Goal: Transaction & Acquisition: Download file/media

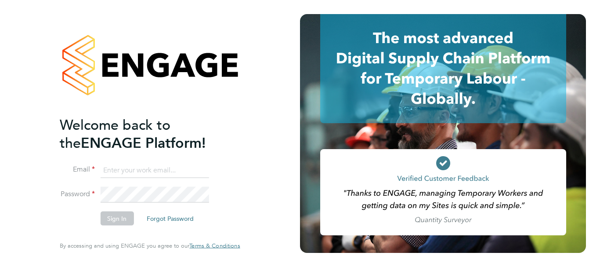
click at [150, 186] on li "Email" at bounding box center [145, 174] width 171 height 25
click at [132, 170] on input at bounding box center [154, 170] width 109 height 16
type input "[EMAIL_ADDRESS][PERSON_NAME][DOMAIN_NAME]"
click at [121, 215] on button "Sign In" at bounding box center [116, 218] width 33 height 14
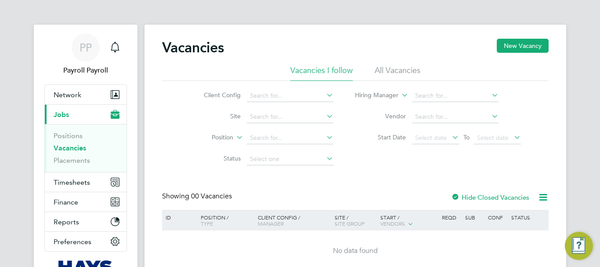
click at [25, 69] on div "PP Payroll Payroll Notifications Applications: Network Team Members Businesses …" at bounding box center [300, 164] width 600 height 328
click at [69, 183] on span "Timesheets" at bounding box center [72, 182] width 36 height 8
click at [71, 185] on span "Timesheets" at bounding box center [72, 182] width 36 height 8
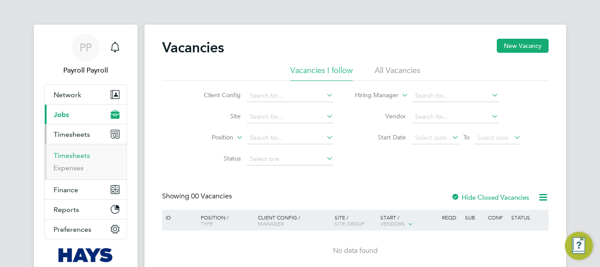
click at [77, 156] on link "Timesheets" at bounding box center [72, 155] width 36 height 8
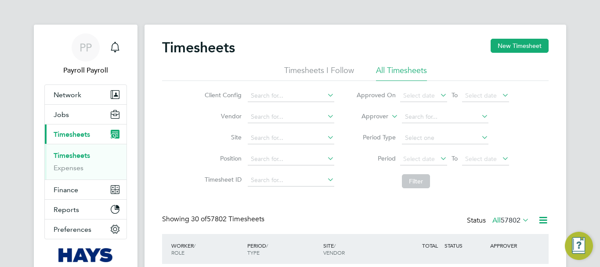
click at [544, 218] on icon at bounding box center [543, 219] width 11 height 11
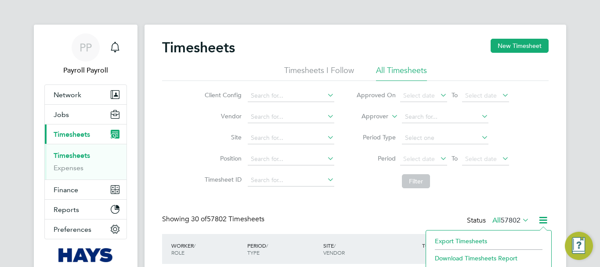
click at [464, 240] on li "Export Timesheets" at bounding box center [489, 241] width 116 height 12
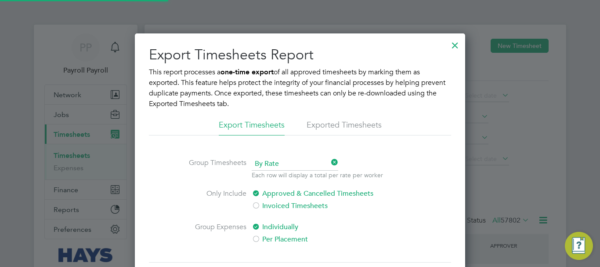
click at [326, 126] on li "Exported Timesheets" at bounding box center [344, 128] width 75 height 16
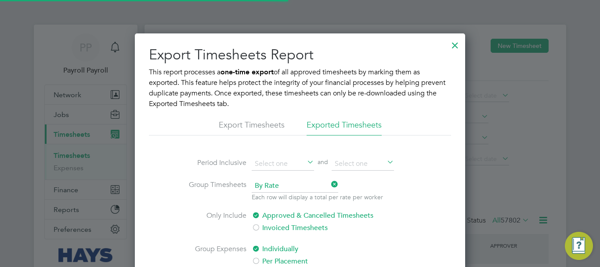
click at [294, 187] on span "By Rate" at bounding box center [295, 185] width 87 height 13
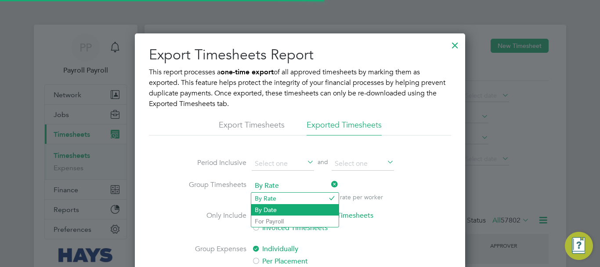
click at [270, 207] on li "By Date" at bounding box center [294, 209] width 87 height 11
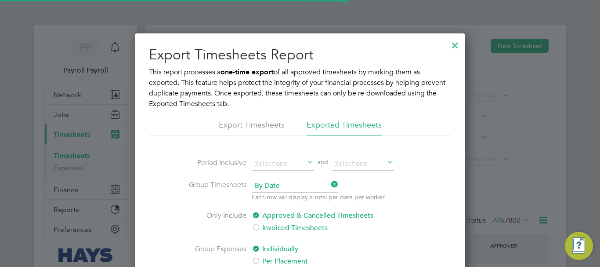
click at [330, 160] on span "and" at bounding box center [323, 163] width 18 height 13
click at [344, 160] on input at bounding box center [363, 163] width 62 height 13
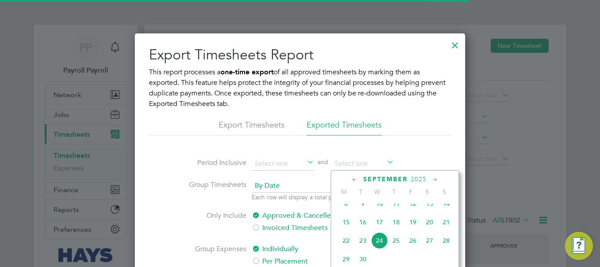
click at [450, 230] on span "21" at bounding box center [446, 222] width 17 height 17
type input "[DATE]"
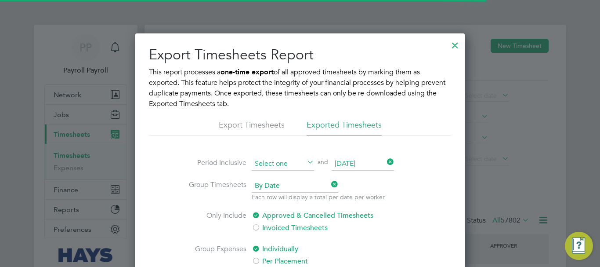
click at [275, 165] on input at bounding box center [283, 163] width 62 height 13
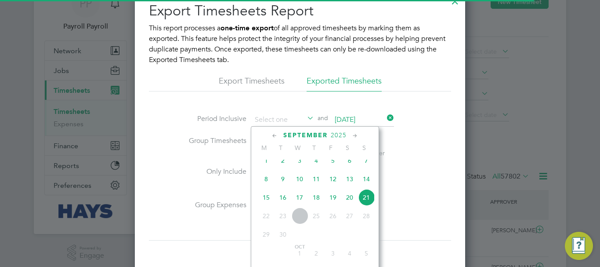
click at [265, 184] on span "8" at bounding box center [266, 179] width 17 height 17
type input "[DATE]"
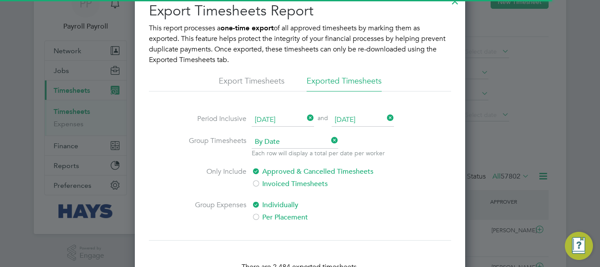
click at [256, 218] on div at bounding box center [256, 217] width 9 height 9
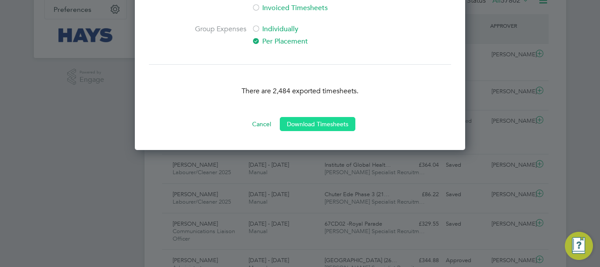
click at [303, 123] on button "Download Timesheets" at bounding box center [318, 124] width 76 height 14
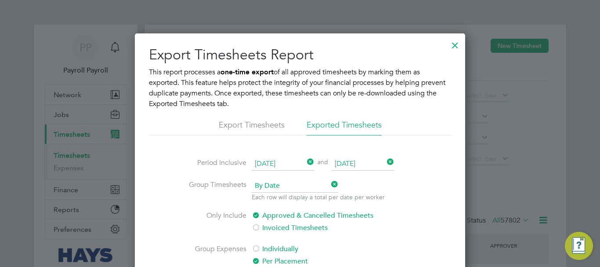
click at [456, 46] on div at bounding box center [455, 43] width 16 height 16
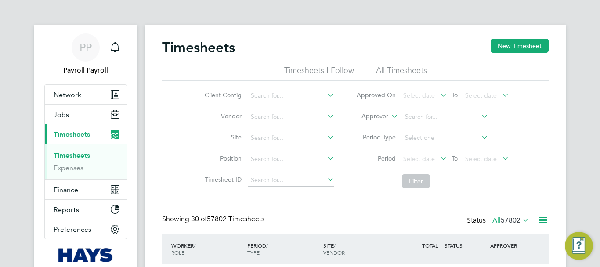
scroll to position [29, 76]
click at [57, 189] on span "Finance" at bounding box center [66, 189] width 25 height 8
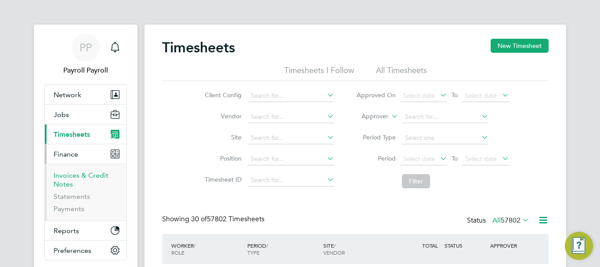
click at [69, 175] on link "Invoices & Credit Notes" at bounding box center [81, 179] width 55 height 17
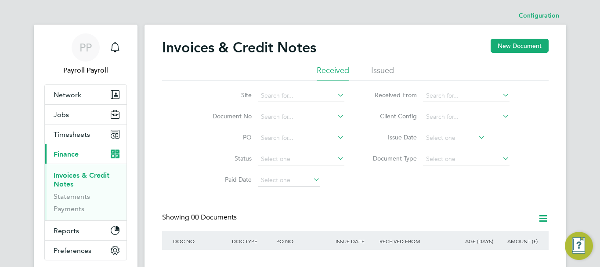
click at [391, 70] on li "Issued" at bounding box center [382, 73] width 23 height 16
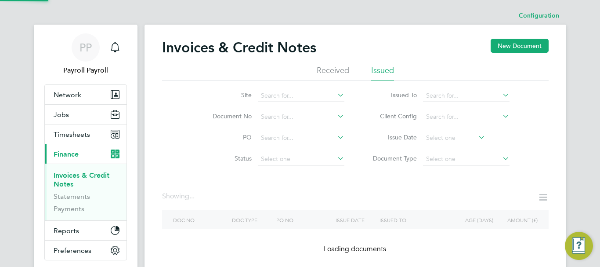
click at [501, 93] on icon at bounding box center [501, 95] width 0 height 12
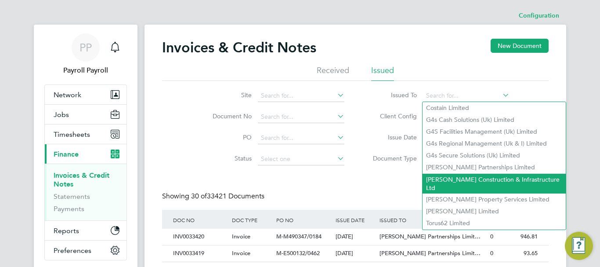
click at [471, 176] on li "[PERSON_NAME] Construction & Infrastructure Ltd" at bounding box center [494, 184] width 143 height 20
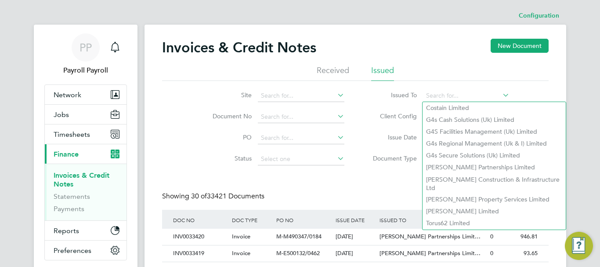
type input "[PERSON_NAME] Construction & Infrastructure Ltd"
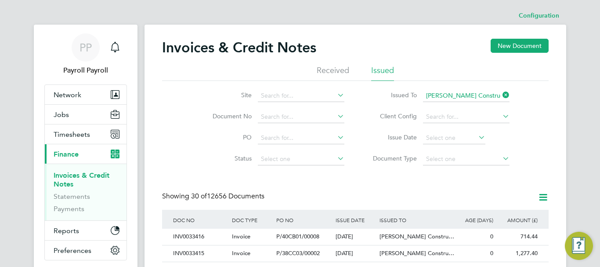
click at [544, 197] on icon at bounding box center [543, 197] width 11 height 11
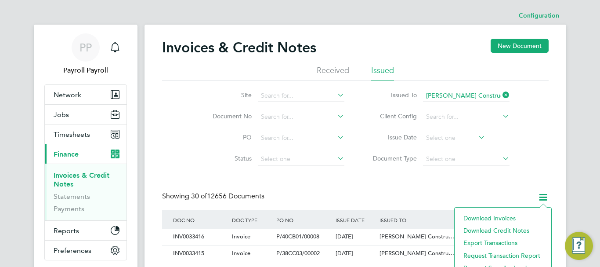
click at [504, 218] on li "Download invoices" at bounding box center [503, 218] width 88 height 12
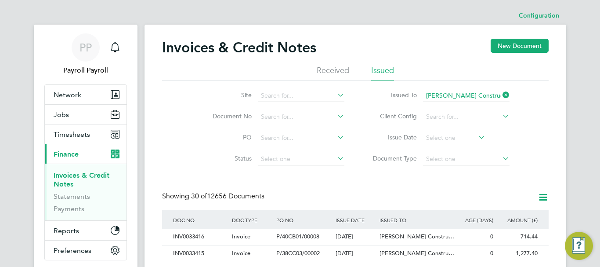
click at [543, 199] on icon at bounding box center [543, 197] width 11 height 11
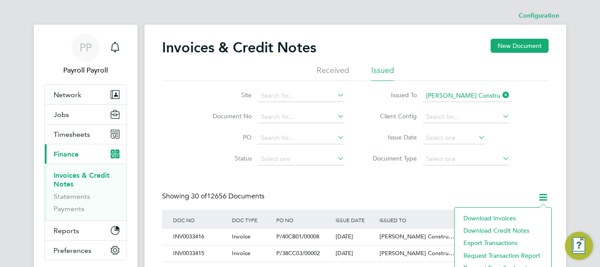
click at [504, 229] on li "Download credit notes" at bounding box center [503, 230] width 88 height 12
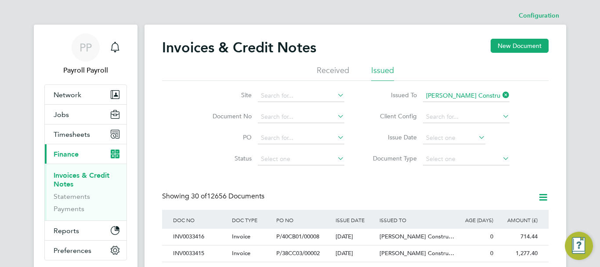
click at [501, 94] on icon at bounding box center [501, 95] width 0 height 12
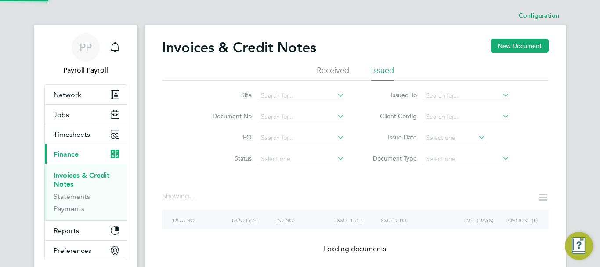
click at [501, 94] on icon at bounding box center [501, 95] width 0 height 12
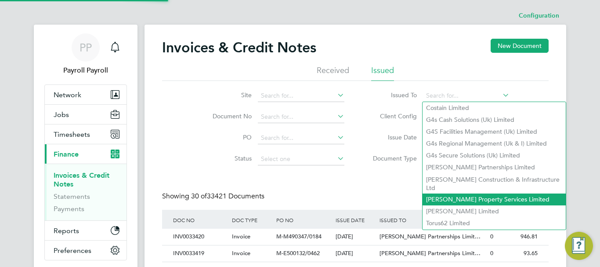
click at [466, 193] on li "[PERSON_NAME] Property Services Limited" at bounding box center [494, 199] width 143 height 12
type input "[PERSON_NAME] Property Services Limited"
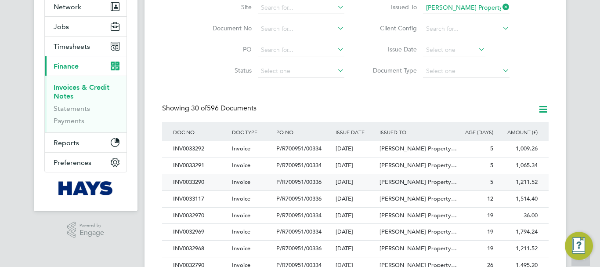
click at [194, 181] on div "INV0033290" at bounding box center [200, 182] width 59 height 16
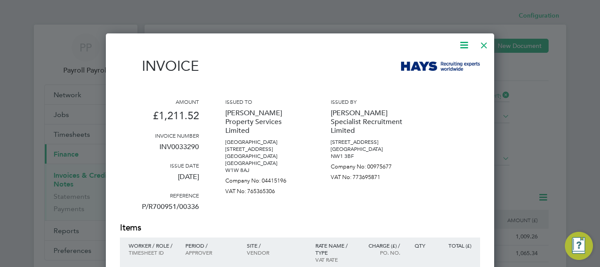
click at [463, 45] on icon at bounding box center [464, 45] width 11 height 11
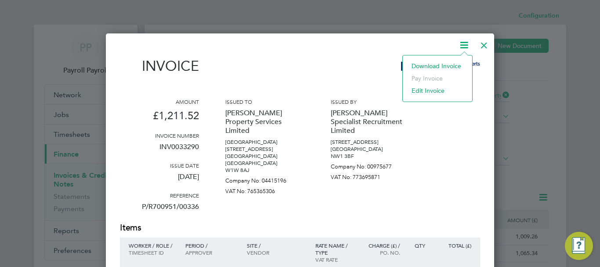
click at [432, 65] on li "Download Invoice" at bounding box center [437, 66] width 61 height 12
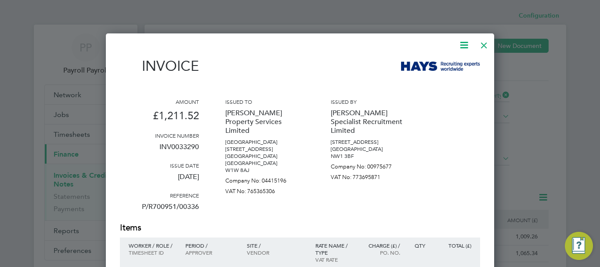
click at [485, 48] on div at bounding box center [484, 43] width 16 height 16
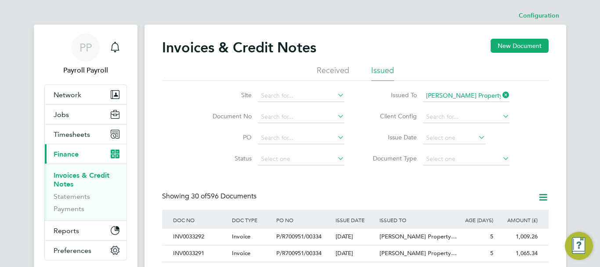
scroll to position [44, 0]
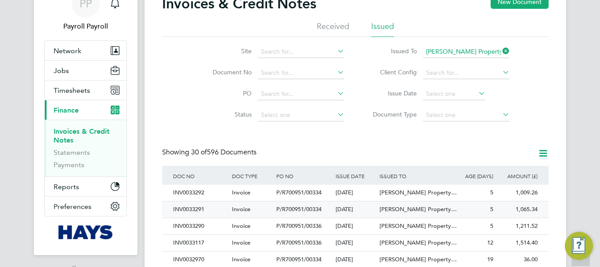
click at [193, 207] on div "INV0033291" at bounding box center [200, 209] width 59 height 16
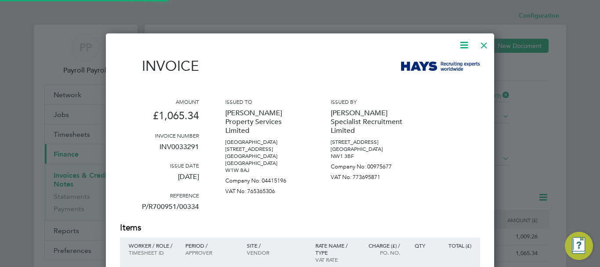
scroll to position [447, 389]
click at [464, 40] on icon at bounding box center [464, 45] width 11 height 11
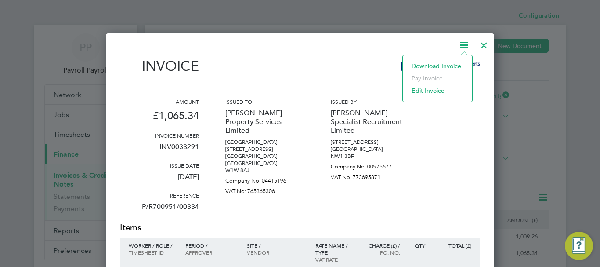
click at [417, 65] on li "Download Invoice" at bounding box center [437, 66] width 61 height 12
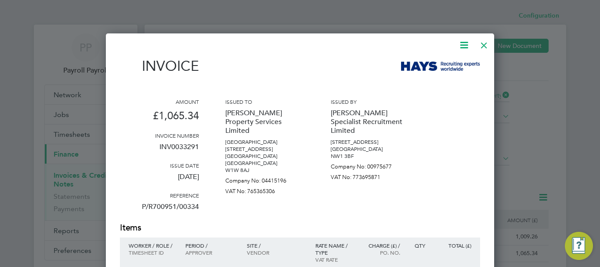
click at [484, 45] on div at bounding box center [484, 43] width 16 height 16
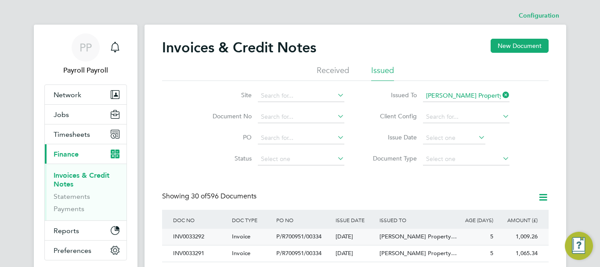
click at [201, 238] on div "INV0033292" at bounding box center [200, 237] width 59 height 16
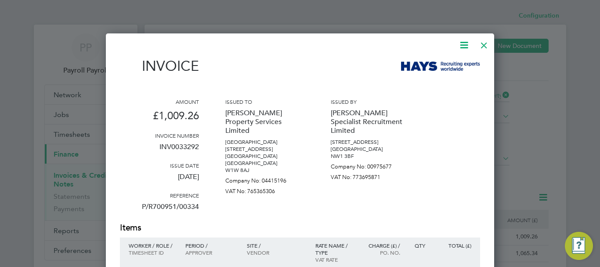
click at [465, 40] on icon at bounding box center [464, 45] width 11 height 11
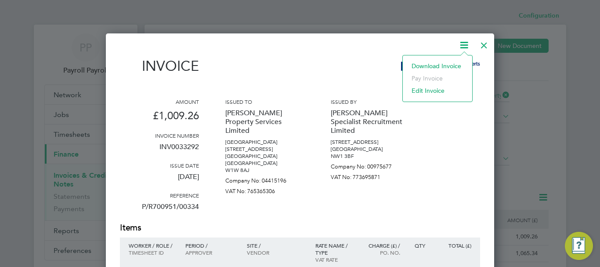
click at [439, 67] on li "Download Invoice" at bounding box center [437, 66] width 61 height 12
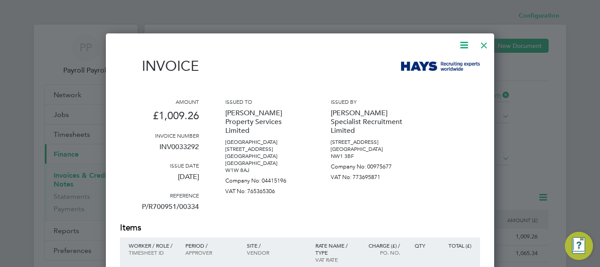
click at [485, 44] on div at bounding box center [484, 43] width 16 height 16
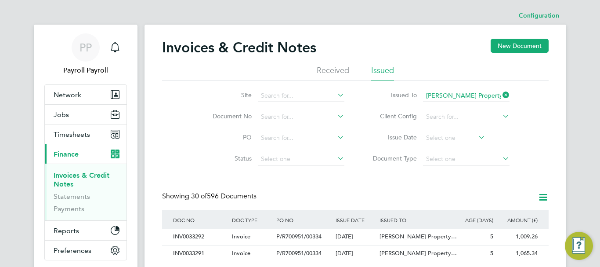
click at [501, 95] on icon at bounding box center [501, 95] width 0 height 12
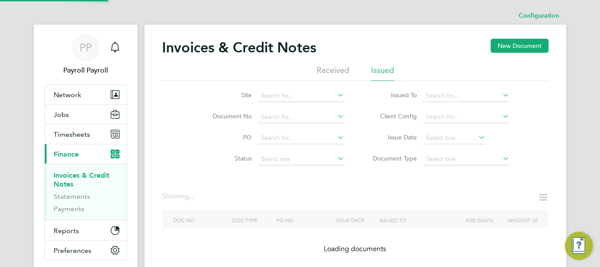
click at [501, 95] on icon at bounding box center [501, 95] width 0 height 12
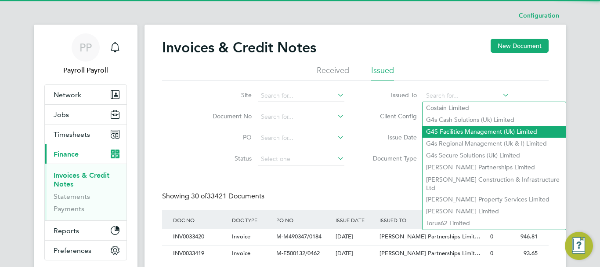
scroll to position [17, 60]
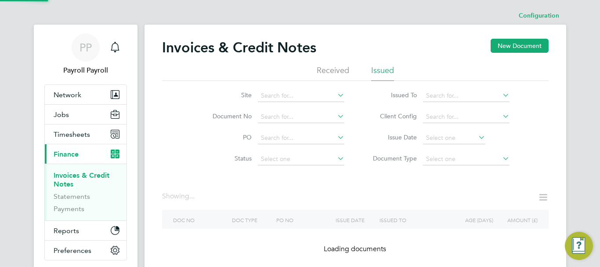
click at [470, 175] on div "Configuration Configuration Invoices & Credit Notes New Document Received Issue…" at bounding box center [356, 147] width 422 height 280
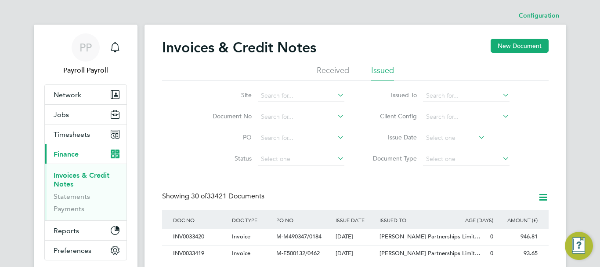
click at [501, 94] on icon at bounding box center [501, 95] width 0 height 12
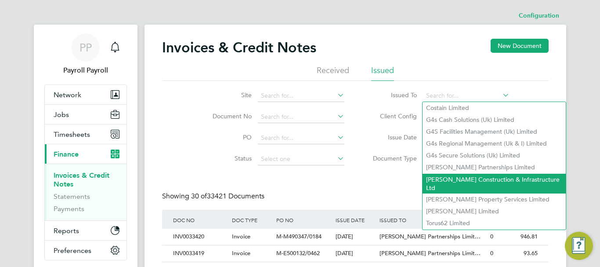
click at [503, 180] on li "[PERSON_NAME] Construction & Infrastructure Ltd" at bounding box center [494, 184] width 143 height 20
type input "[PERSON_NAME] Construction & Infrastructure Ltd"
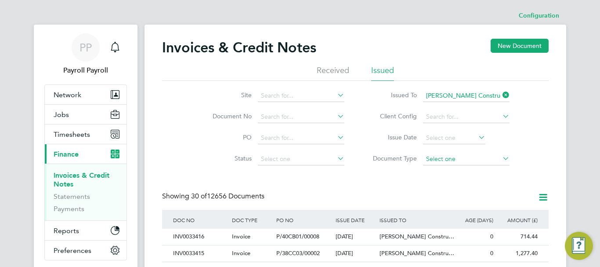
click at [456, 160] on input at bounding box center [466, 159] width 87 height 12
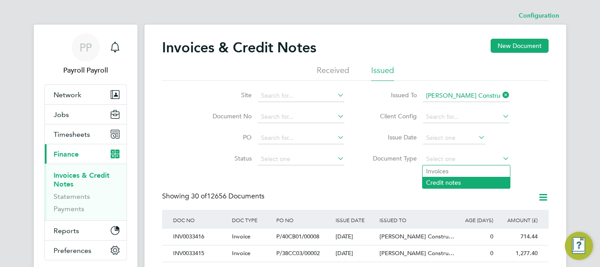
click at [439, 180] on li "Credit notes" at bounding box center [466, 182] width 87 height 11
type input "Credit notes"
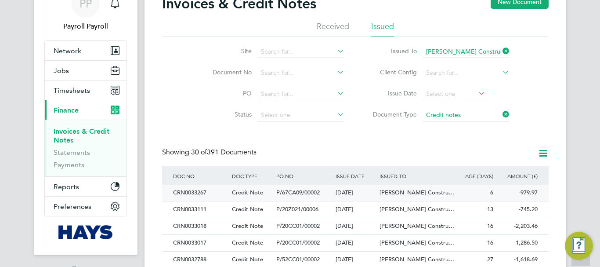
click at [199, 192] on div "CRN0033267" at bounding box center [200, 193] width 59 height 16
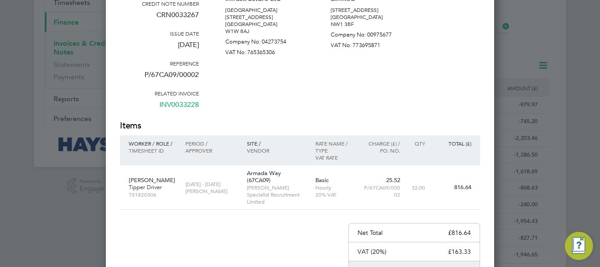
scroll to position [44, 0]
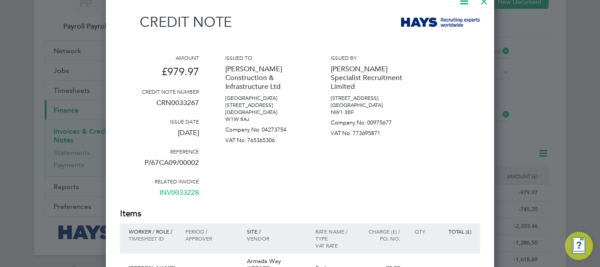
click at [172, 101] on p "CRN0033267" at bounding box center [159, 106] width 79 height 23
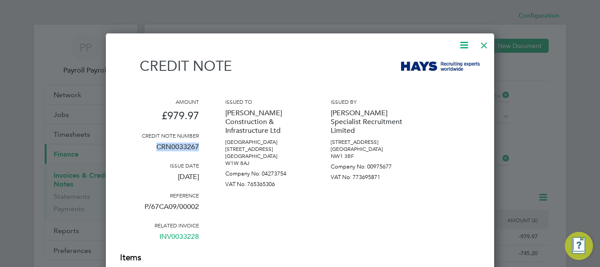
click at [486, 45] on div at bounding box center [484, 43] width 16 height 16
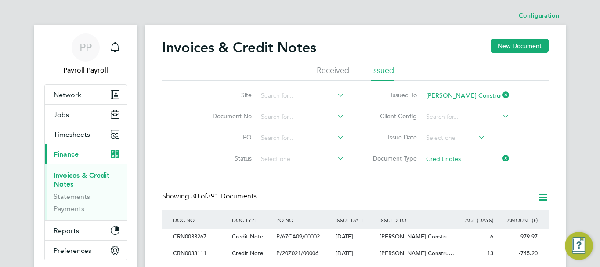
click at [501, 157] on icon at bounding box center [501, 158] width 0 height 12
click at [273, 118] on input at bounding box center [301, 117] width 87 height 12
paste input "INV0033065"
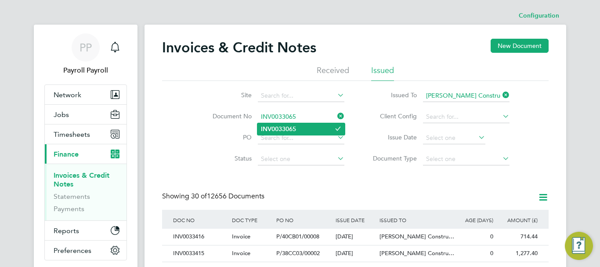
type input "INV0033065"
click at [280, 125] on b "INV0033065" at bounding box center [278, 128] width 35 height 7
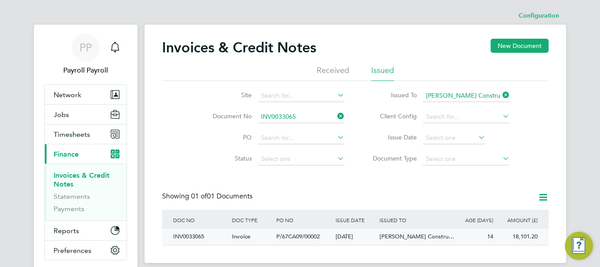
click at [208, 235] on div "INV0033065" at bounding box center [200, 237] width 59 height 16
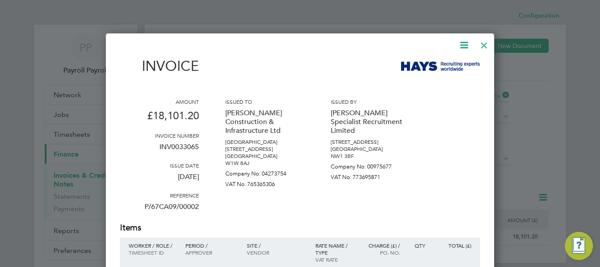
click at [464, 40] on icon at bounding box center [464, 45] width 11 height 11
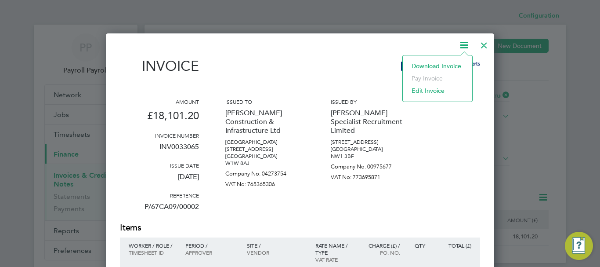
click at [427, 65] on li "Download Invoice" at bounding box center [437, 66] width 61 height 12
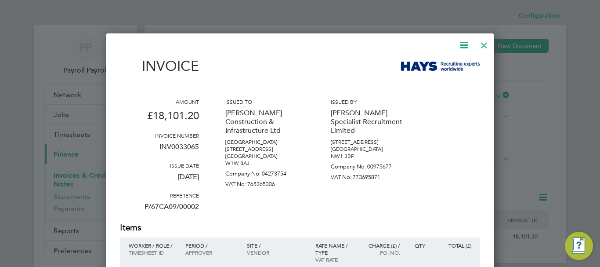
click at [276, 69] on div "Invoice" at bounding box center [300, 70] width 360 height 25
drag, startPoint x: 159, startPoint y: 178, endPoint x: 199, endPoint y: 178, distance: 40.4
click at [199, 178] on div "Amount £18,101.20 Invoice number INV0033065 Issue date [DATE] Reference P/67CA0…" at bounding box center [300, 159] width 360 height 123
copy p "[DATE]"
click at [483, 44] on div at bounding box center [484, 43] width 16 height 16
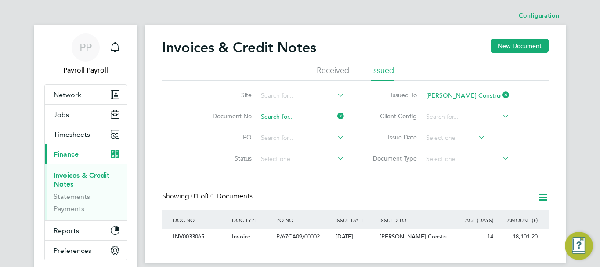
click at [279, 115] on input at bounding box center [301, 117] width 87 height 12
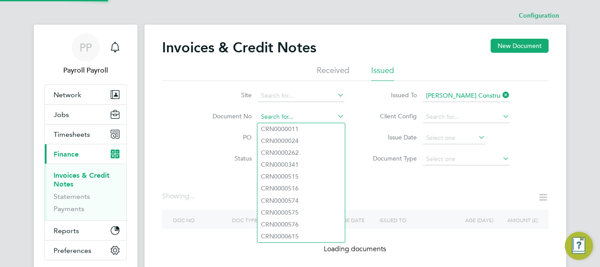
paste input "INV0033066"
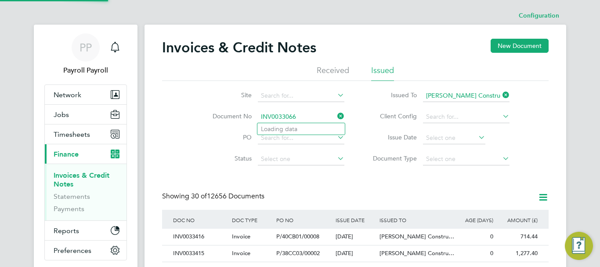
scroll to position [17, 60]
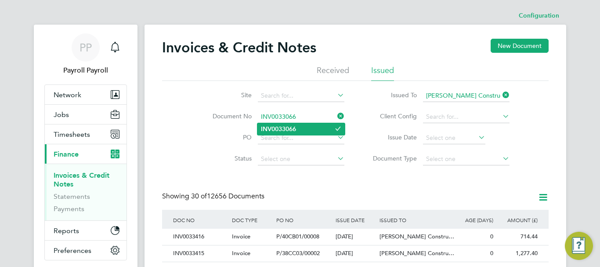
type input "INV0033066"
click at [301, 128] on li "INV0033066" at bounding box center [301, 129] width 87 height 12
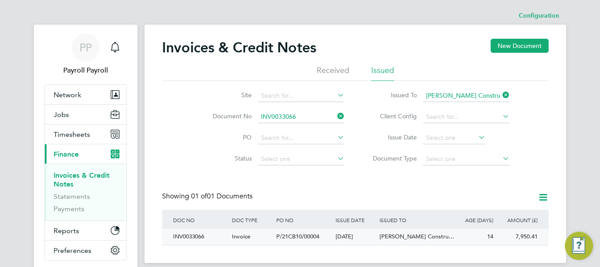
click at [205, 236] on div "INV0033066" at bounding box center [200, 237] width 59 height 16
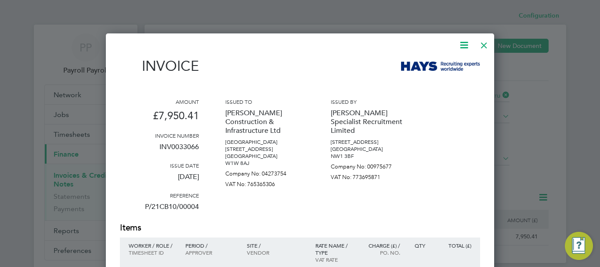
click at [461, 45] on icon at bounding box center [464, 45] width 11 height 11
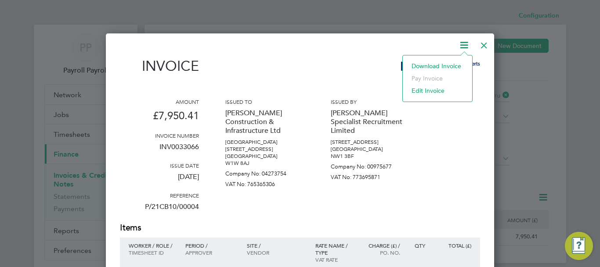
click at [423, 67] on li "Download Invoice" at bounding box center [437, 66] width 61 height 12
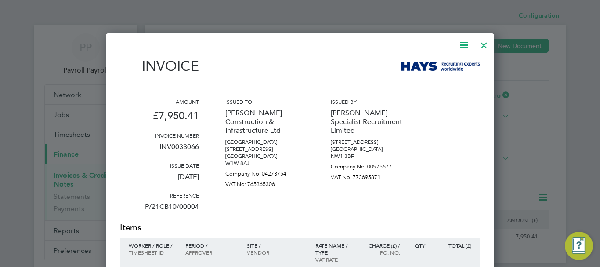
click at [163, 175] on p "[DATE]" at bounding box center [159, 180] width 79 height 23
copy div "[DATE]"
